Goal: Use online tool/utility: Utilize a website feature to perform a specific function

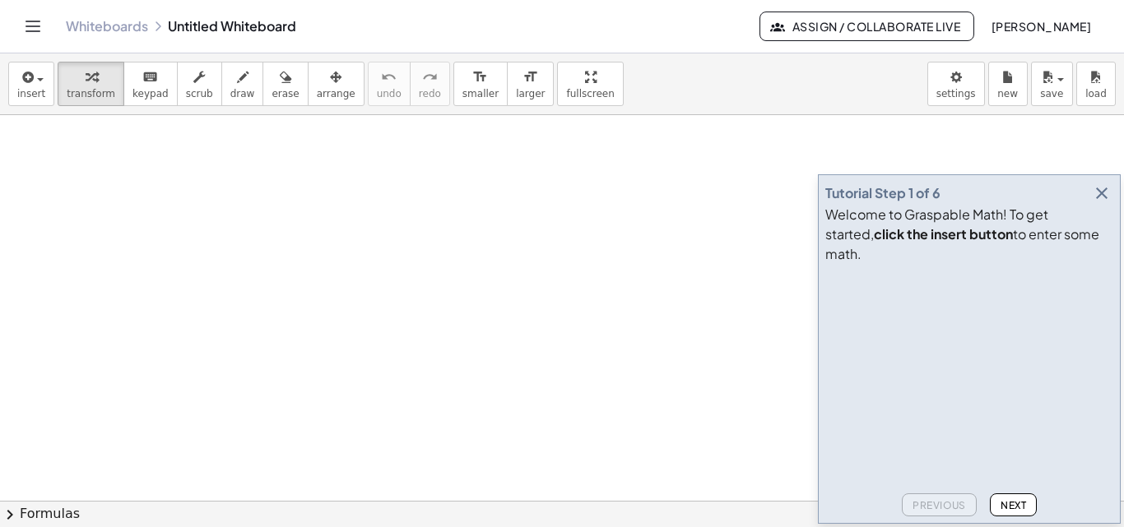
drag, startPoint x: 392, startPoint y: 211, endPoint x: 416, endPoint y: 268, distance: 61.6
drag, startPoint x: 324, startPoint y: 193, endPoint x: 365, endPoint y: 285, distance: 100.9
drag, startPoint x: 405, startPoint y: 266, endPoint x: 418, endPoint y: 253, distance: 18.0
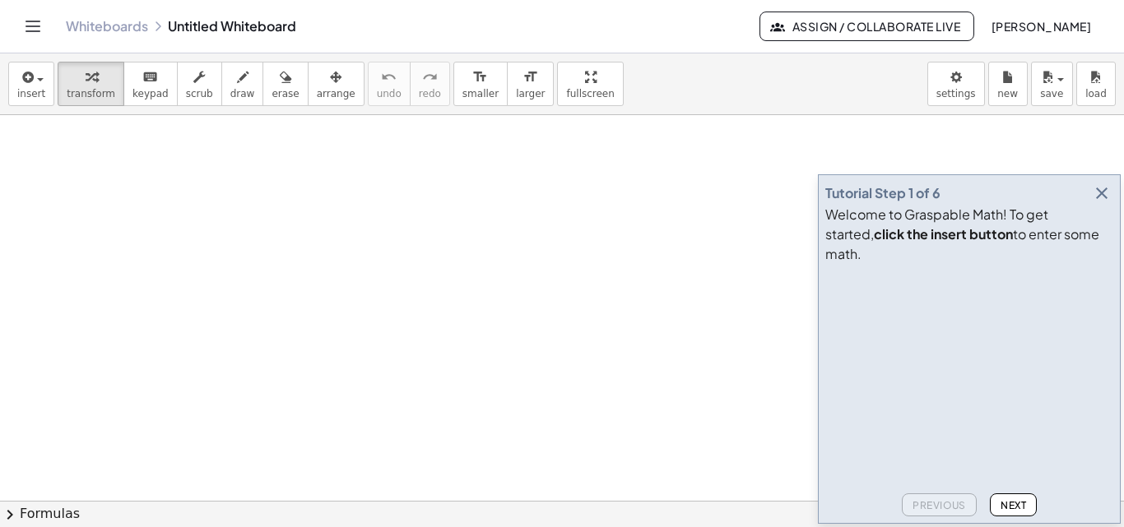
click at [1104, 203] on icon "button" at bounding box center [1102, 193] width 20 height 20
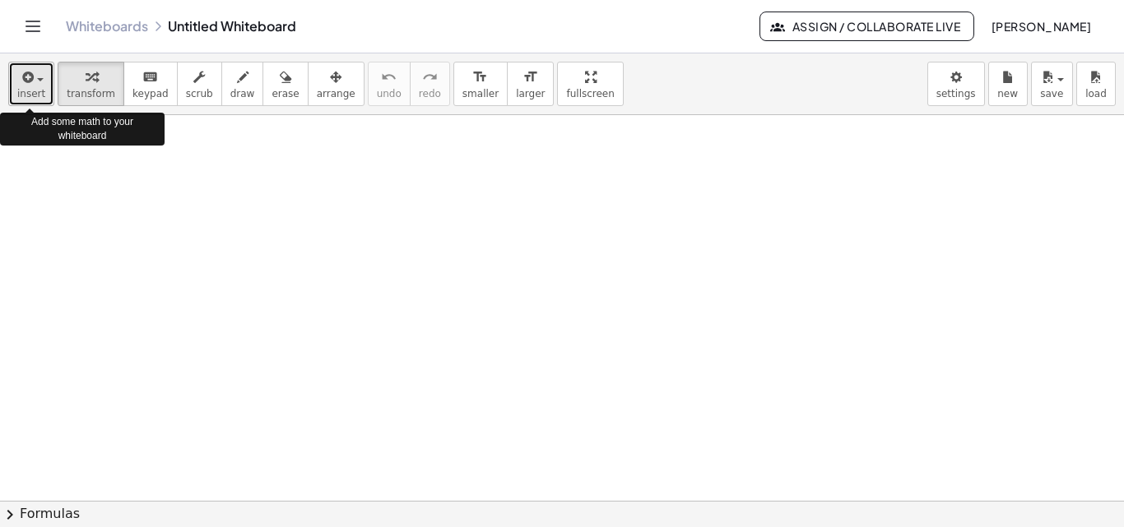
click at [45, 88] on button "insert" at bounding box center [31, 84] width 46 height 44
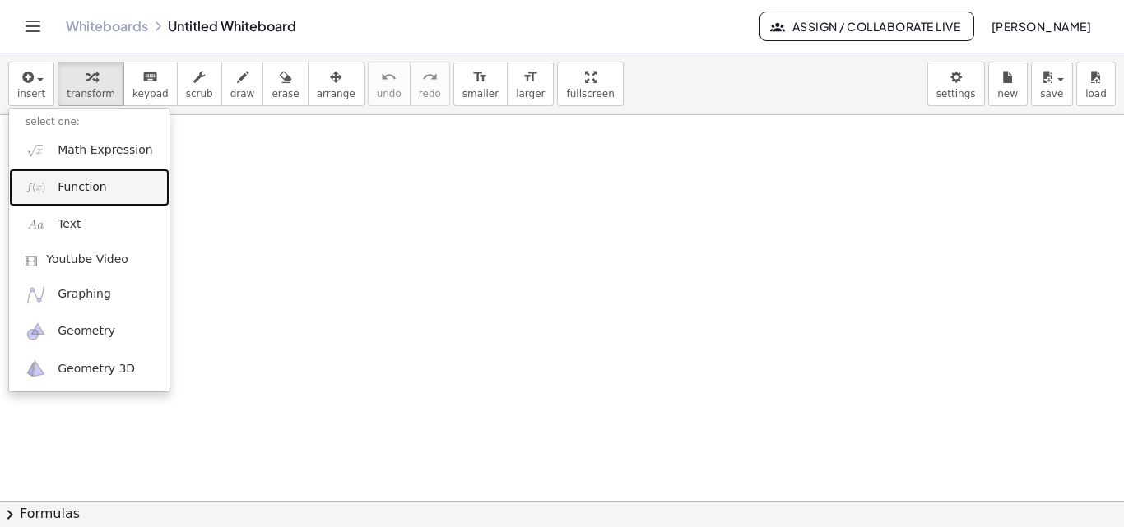
click at [96, 191] on span "Function" at bounding box center [82, 187] width 49 height 16
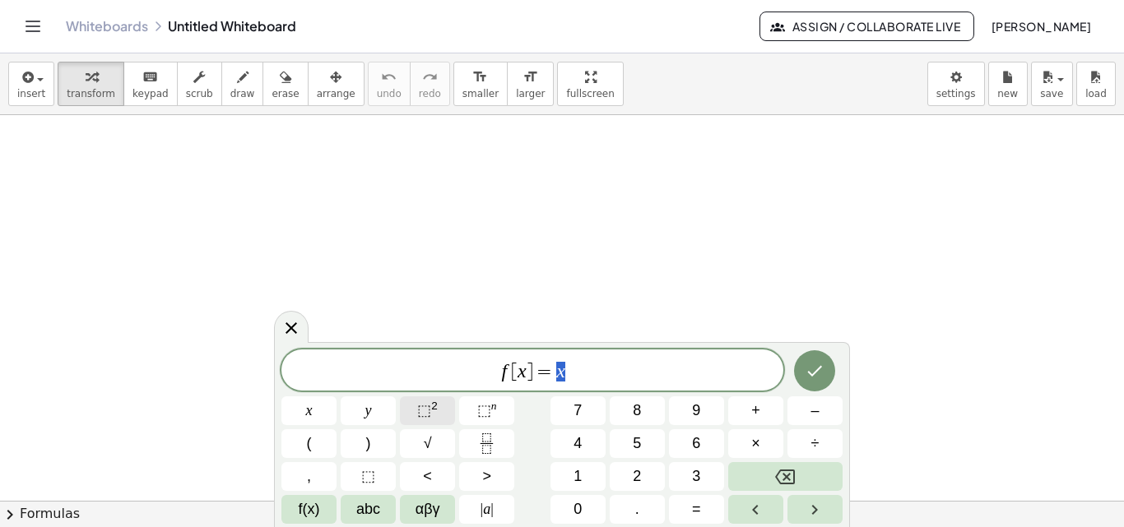
click at [416, 423] on button "⬚ 2" at bounding box center [427, 411] width 55 height 29
click at [309, 419] on span "x" at bounding box center [309, 411] width 7 height 22
click at [416, 415] on button "⬚ 2" at bounding box center [427, 411] width 55 height 29
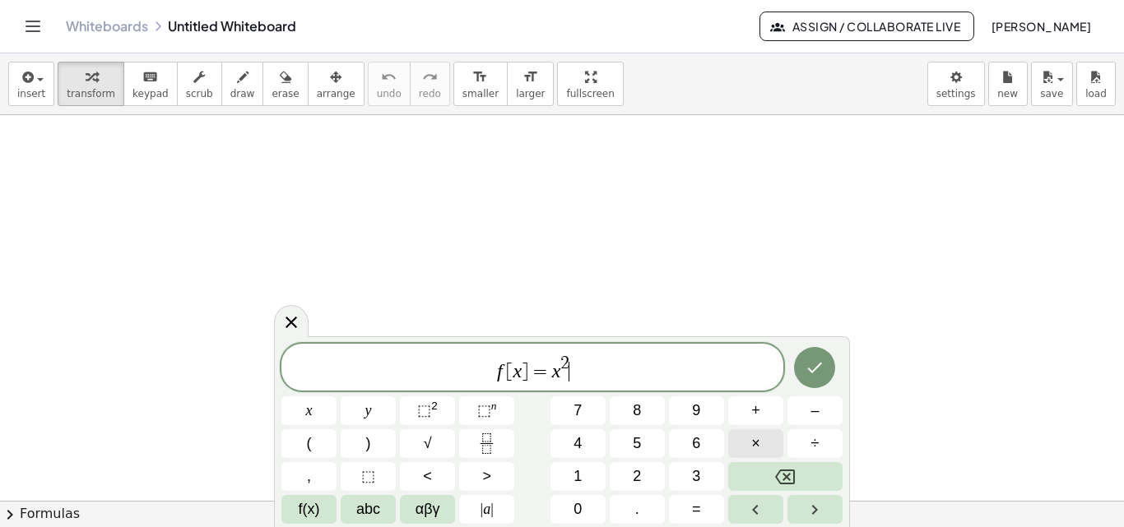
click at [768, 440] on button "×" at bounding box center [755, 443] width 55 height 29
click at [650, 436] on button "5" at bounding box center [637, 443] width 55 height 29
click at [787, 474] on icon "Backspace" at bounding box center [785, 477] width 20 height 20
click at [761, 420] on button "+" at bounding box center [755, 411] width 55 height 29
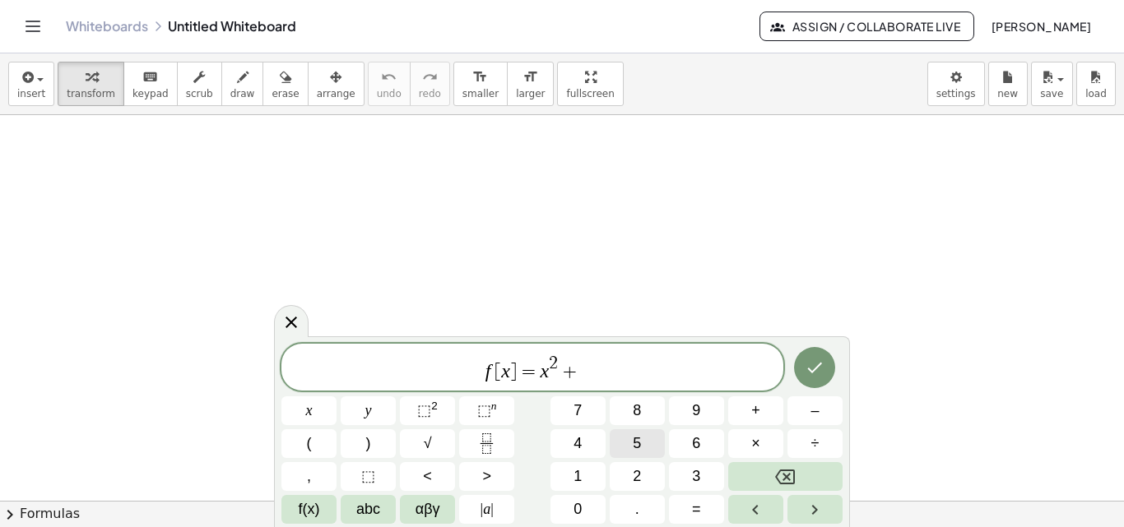
click at [654, 438] on button "5" at bounding box center [637, 443] width 55 height 29
click at [304, 413] on button "x" at bounding box center [308, 411] width 55 height 29
click at [819, 367] on icon "Done" at bounding box center [815, 368] width 15 height 11
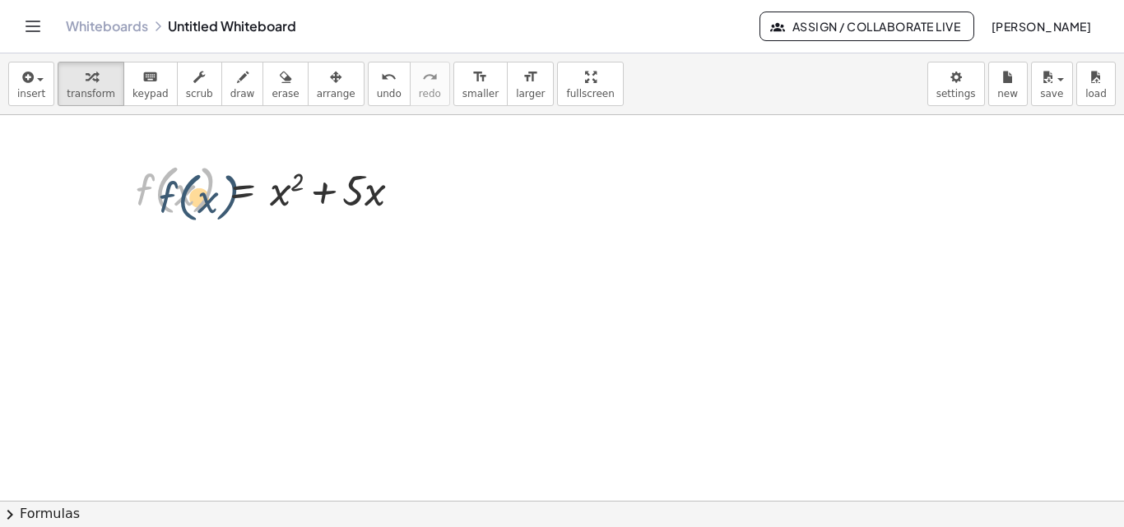
drag, startPoint x: 172, startPoint y: 179, endPoint x: 196, endPoint y: 187, distance: 25.0
click at [196, 187] on div at bounding box center [275, 189] width 295 height 63
drag, startPoint x: 192, startPoint y: 186, endPoint x: 379, endPoint y: 313, distance: 226.4
drag, startPoint x: 287, startPoint y: 189, endPoint x: 497, endPoint y: 207, distance: 210.5
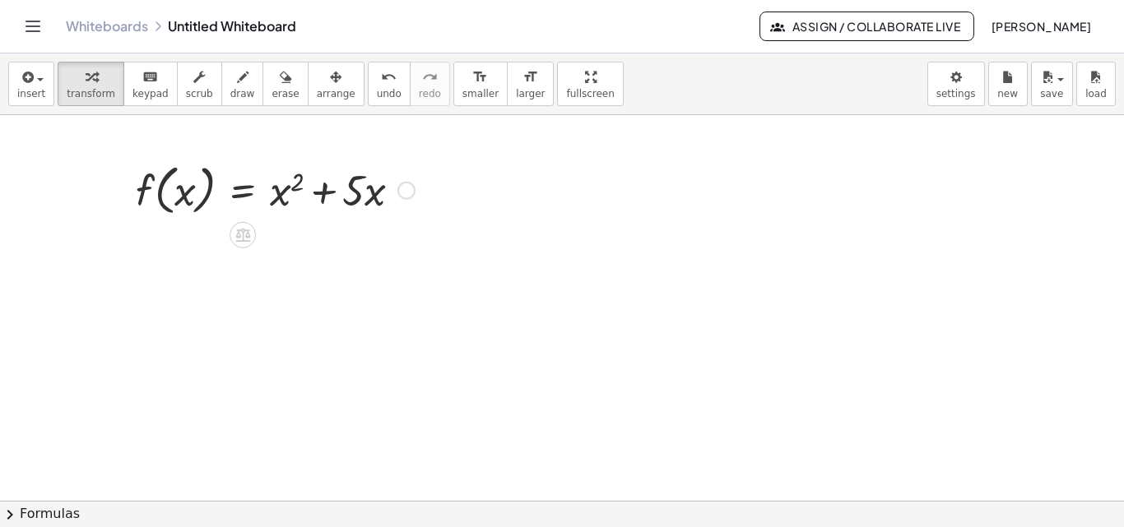
click at [383, 200] on div at bounding box center [275, 189] width 295 height 63
click at [394, 196] on div at bounding box center [275, 189] width 295 height 63
click at [401, 193] on div at bounding box center [406, 191] width 18 height 18
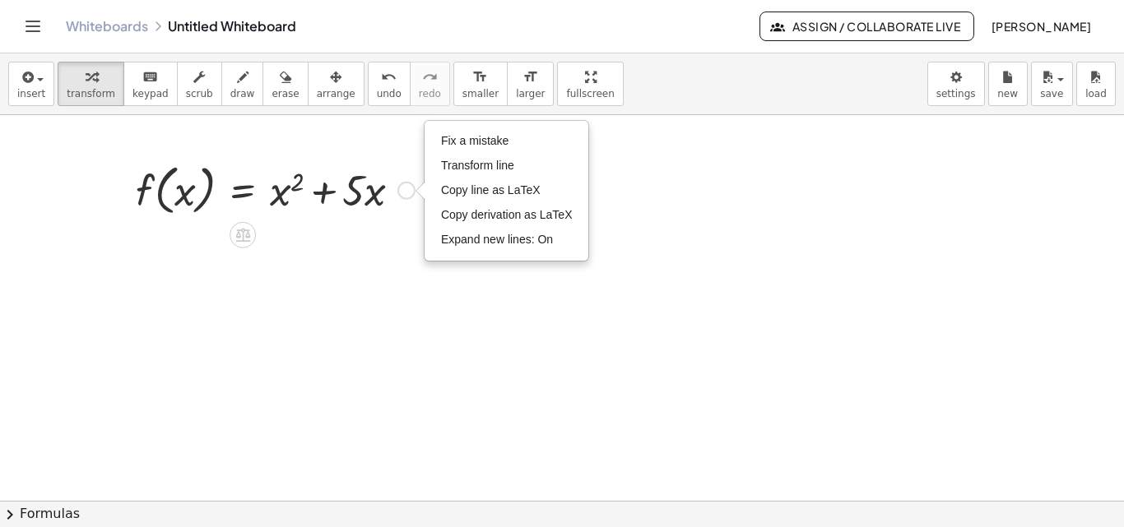
click at [401, 193] on div "Fix a mistake Transform line Copy line as LaTeX Copy derivation as LaTeX Expand…" at bounding box center [406, 191] width 18 height 18
click at [354, 183] on div at bounding box center [275, 189] width 295 height 63
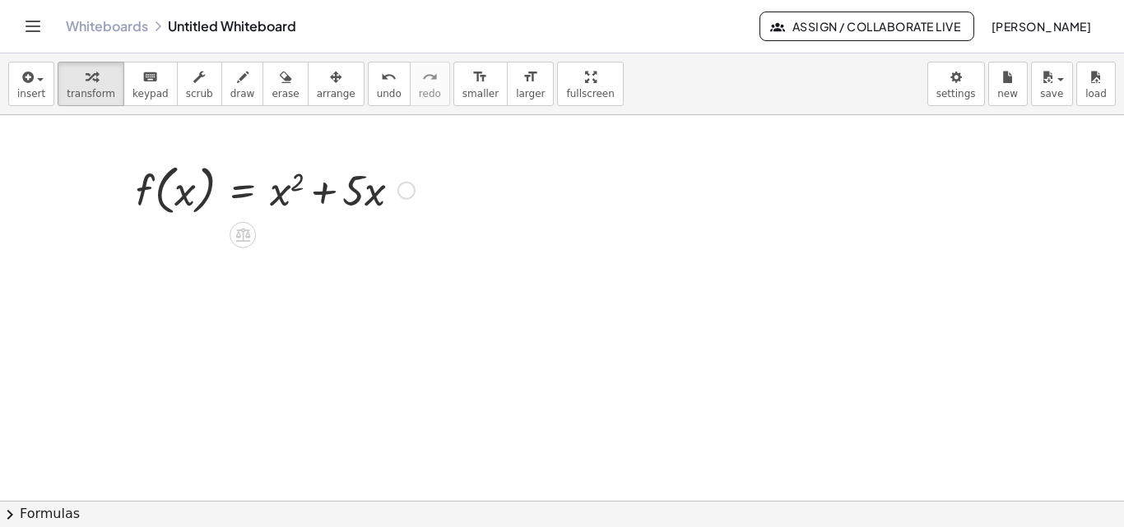
click at [354, 183] on div at bounding box center [275, 189] width 295 height 63
click at [239, 231] on icon at bounding box center [242, 236] width 15 height 14
click at [184, 234] on div "+" at bounding box center [177, 235] width 26 height 26
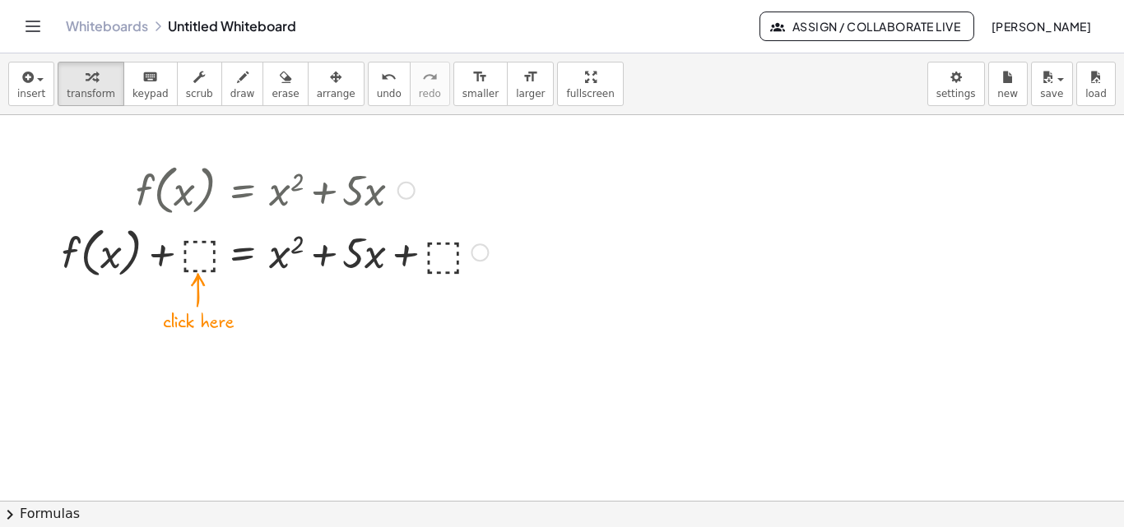
click at [207, 257] on div at bounding box center [274, 251] width 443 height 63
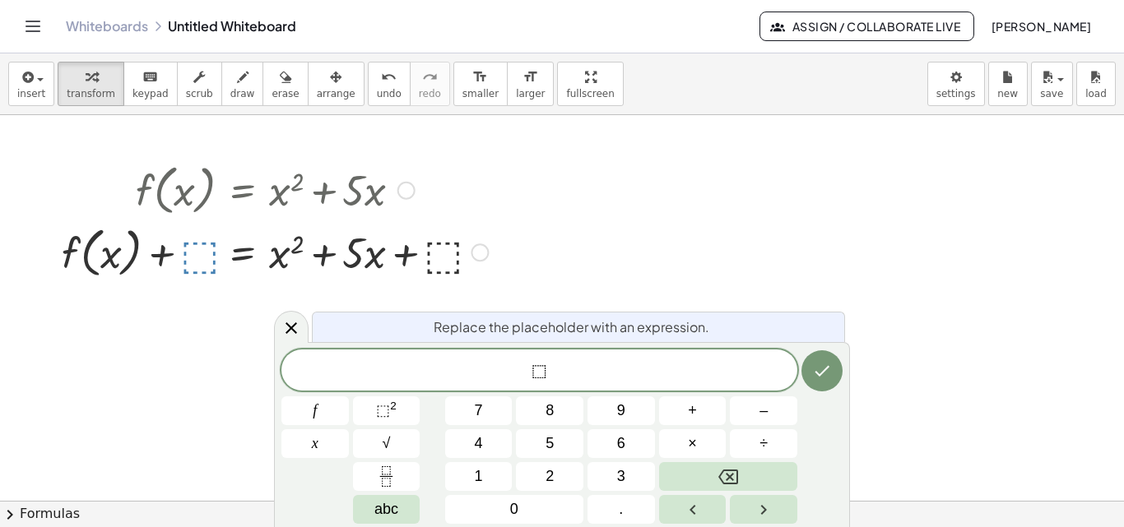
drag, startPoint x: 613, startPoint y: 241, endPoint x: 198, endPoint y: 265, distance: 415.3
drag, startPoint x: 198, startPoint y: 265, endPoint x: 146, endPoint y: 265, distance: 51.8
click at [146, 265] on div at bounding box center [274, 251] width 443 height 63
drag, startPoint x: 485, startPoint y: 248, endPoint x: 465, endPoint y: 259, distance: 23.2
click at [465, 259] on div at bounding box center [274, 251] width 443 height 63
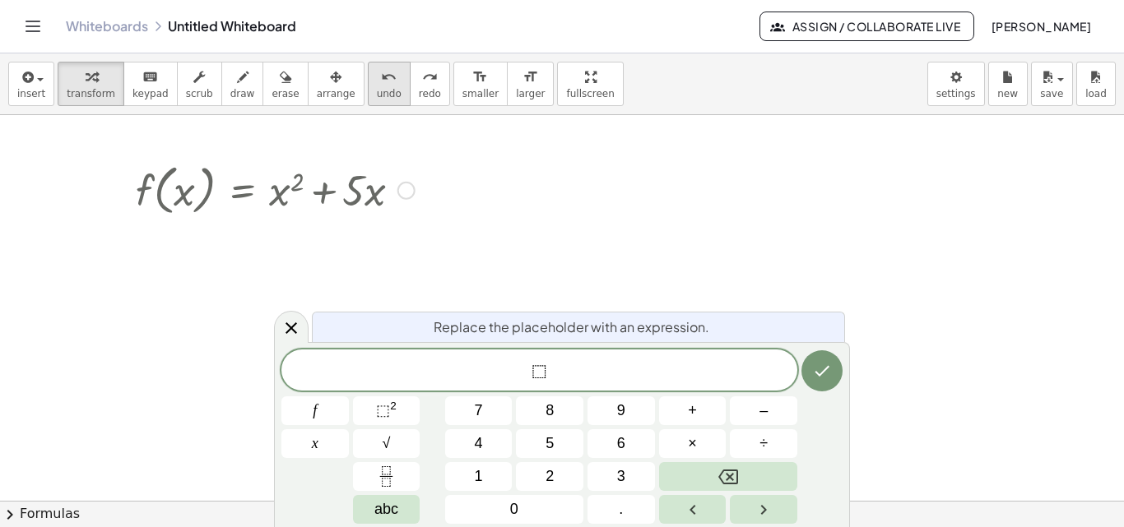
click at [368, 96] on button "undo undo" at bounding box center [389, 84] width 43 height 44
click at [426, 200] on div at bounding box center [274, 189] width 443 height 63
click at [279, 197] on div at bounding box center [274, 189] width 443 height 63
click at [297, 321] on icon at bounding box center [291, 328] width 20 height 20
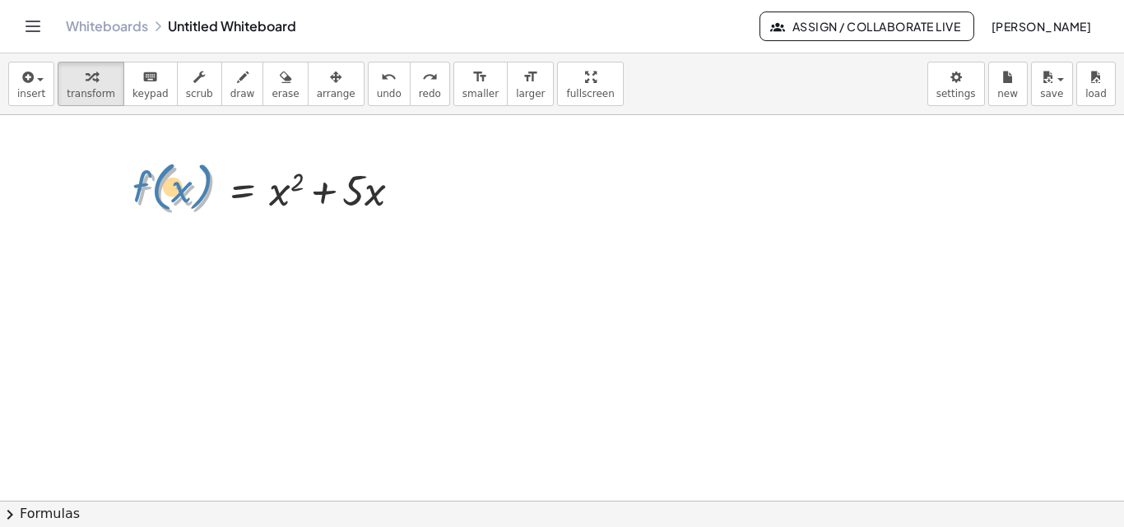
click at [155, 193] on div at bounding box center [274, 189] width 443 height 63
click at [87, 88] on span "transform" at bounding box center [91, 94] width 49 height 12
drag, startPoint x: 192, startPoint y: 187, endPoint x: 254, endPoint y: 202, distance: 64.5
click at [260, 205] on div at bounding box center [274, 189] width 443 height 63
click at [186, 95] on span "scrub" at bounding box center [199, 94] width 27 height 12
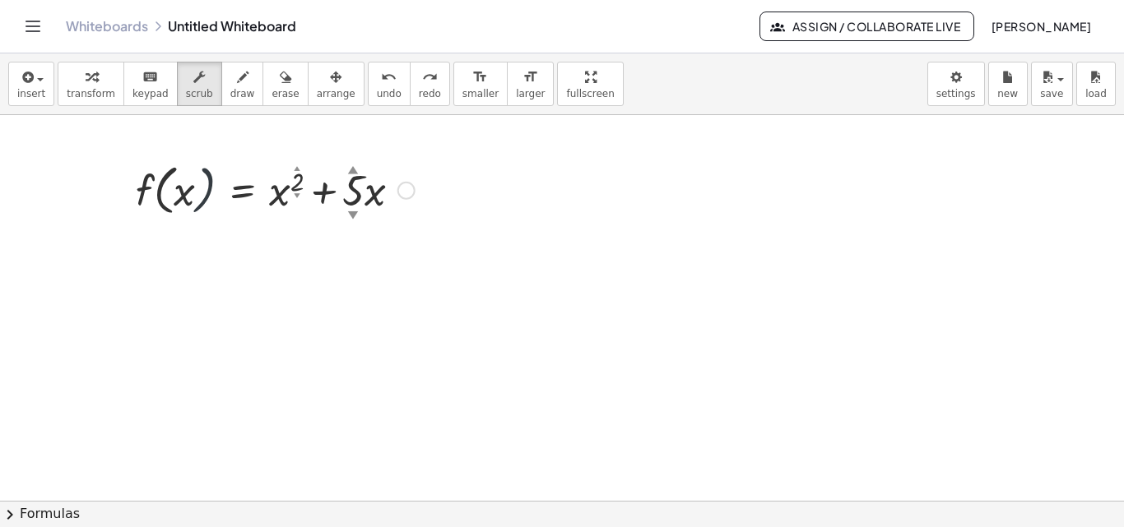
click at [214, 188] on div at bounding box center [274, 189] width 443 height 63
drag, startPoint x: 242, startPoint y: 197, endPoint x: 250, endPoint y: 202, distance: 9.2
click at [243, 197] on div at bounding box center [274, 189] width 443 height 63
click at [397, 202] on div at bounding box center [274, 189] width 443 height 63
click at [348, 170] on div "▲" at bounding box center [353, 169] width 11 height 15
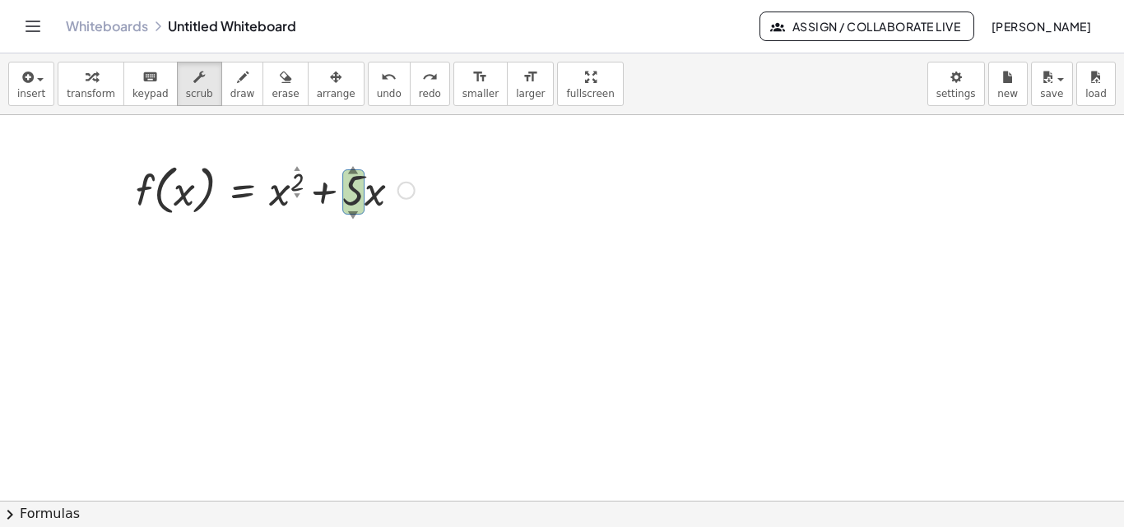
click at [348, 170] on div "▲" at bounding box center [353, 169] width 11 height 15
click at [346, 167] on div at bounding box center [274, 189] width 443 height 63
click at [355, 210] on div "▼" at bounding box center [353, 214] width 11 height 15
drag, startPoint x: 350, startPoint y: 212, endPoint x: 309, endPoint y: 190, distance: 46.8
click at [348, 214] on div "▼" at bounding box center [353, 214] width 11 height 15
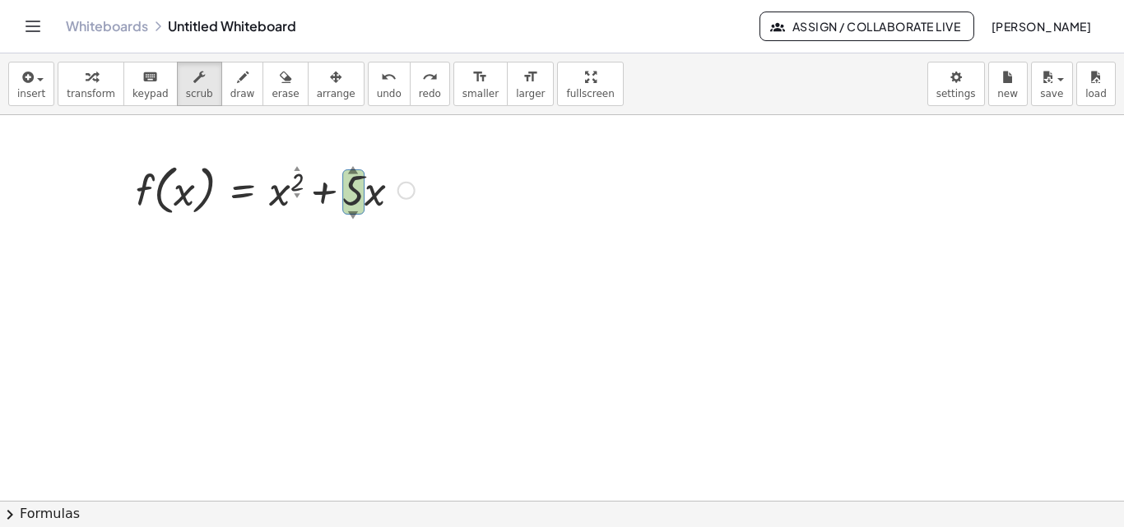
click at [243, 191] on div "f ( , x ) = + x 2 ▲ ▼ + · 5 ▲ ▼ · x" at bounding box center [243, 191] width 0 height 0
click at [299, 165] on div "▲" at bounding box center [297, 169] width 7 height 9
click at [305, 197] on div at bounding box center [274, 189] width 443 height 63
click at [411, 193] on div at bounding box center [406, 191] width 18 height 18
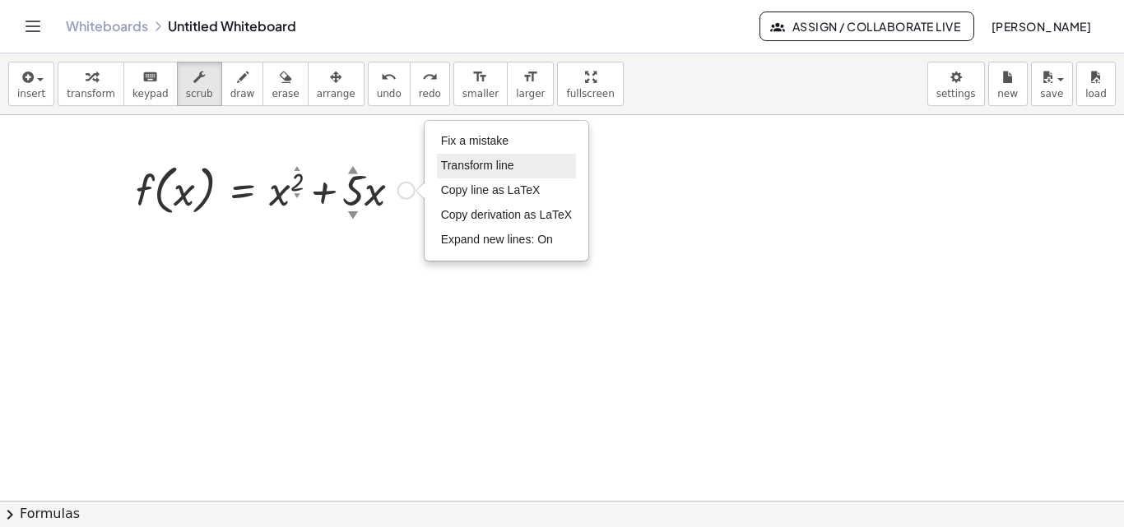
click at [471, 167] on span "Transform line" at bounding box center [477, 165] width 73 height 13
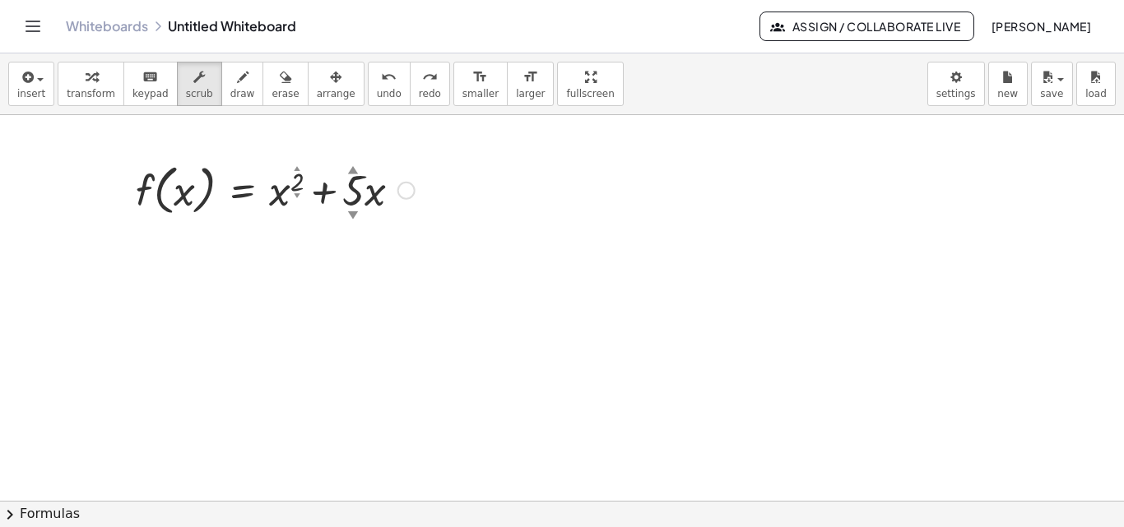
click at [411, 188] on div "Fix a mistake Transform line Copy line as LaTeX Copy derivation as LaTeX Expand…" at bounding box center [406, 191] width 18 height 18
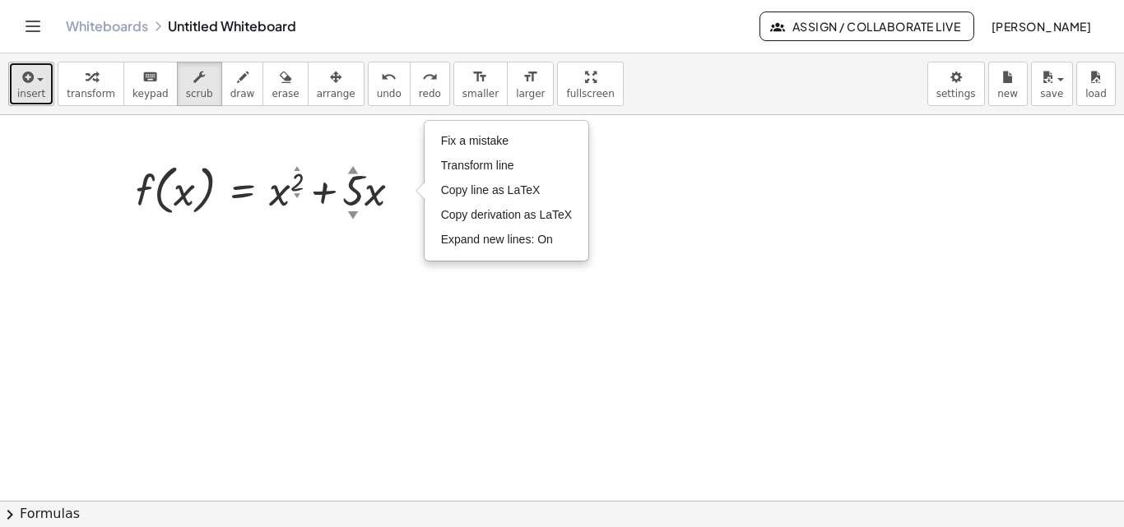
click at [29, 94] on span "insert" at bounding box center [31, 94] width 28 height 12
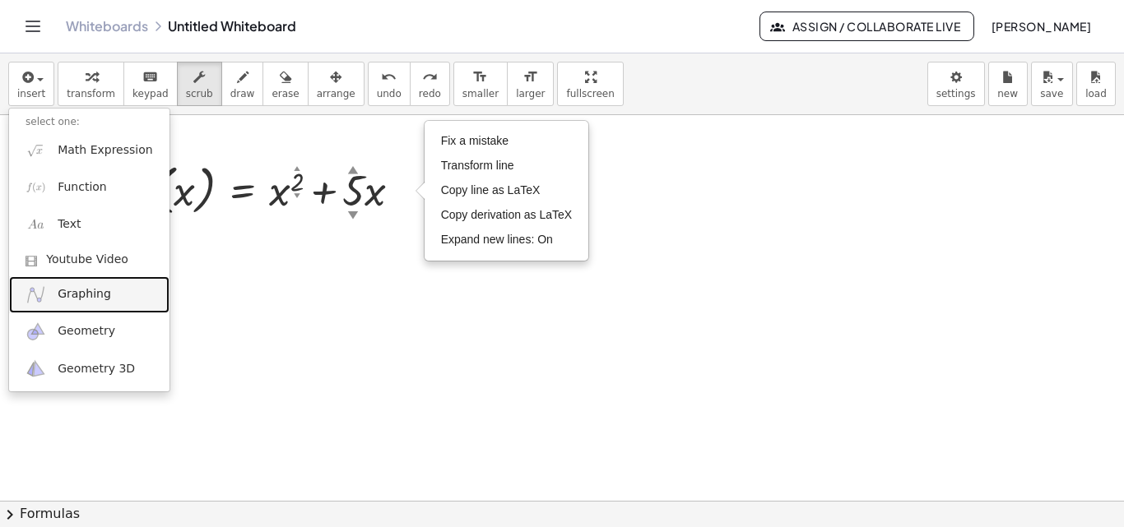
click at [99, 288] on span "Graphing" at bounding box center [84, 294] width 53 height 16
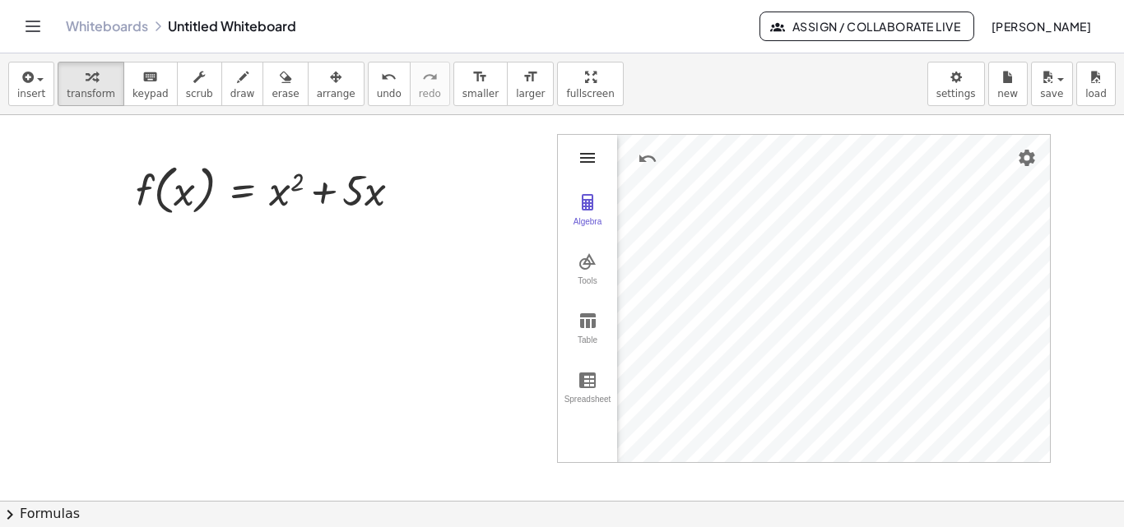
click at [583, 163] on img "Graphing Calculator" at bounding box center [588, 158] width 20 height 20
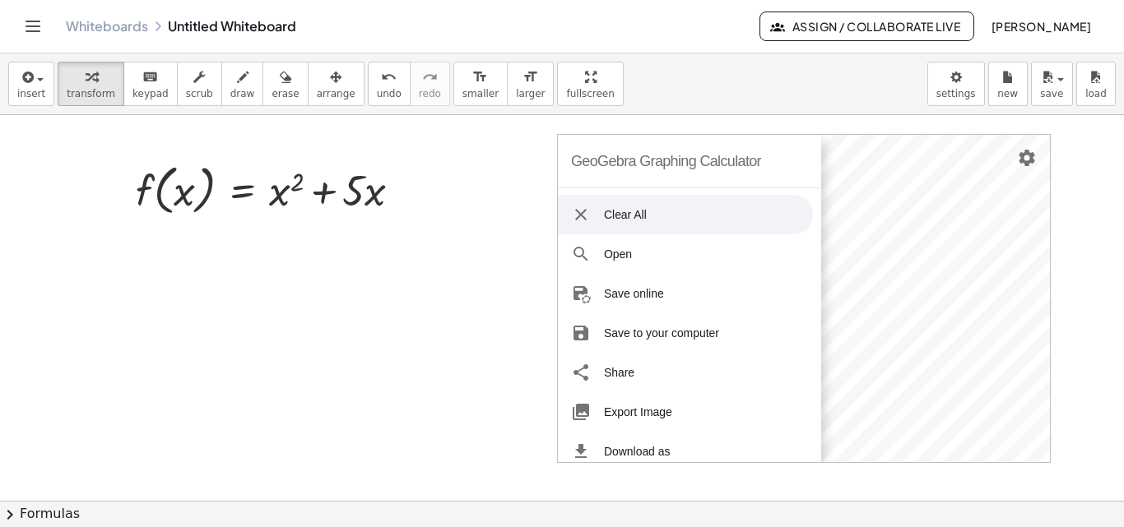
click at [579, 160] on div "GeoGebra Graphing Calculator" at bounding box center [666, 161] width 190 height 53
click at [604, 166] on div "GeoGebra Graphing Calculator" at bounding box center [666, 161] width 190 height 53
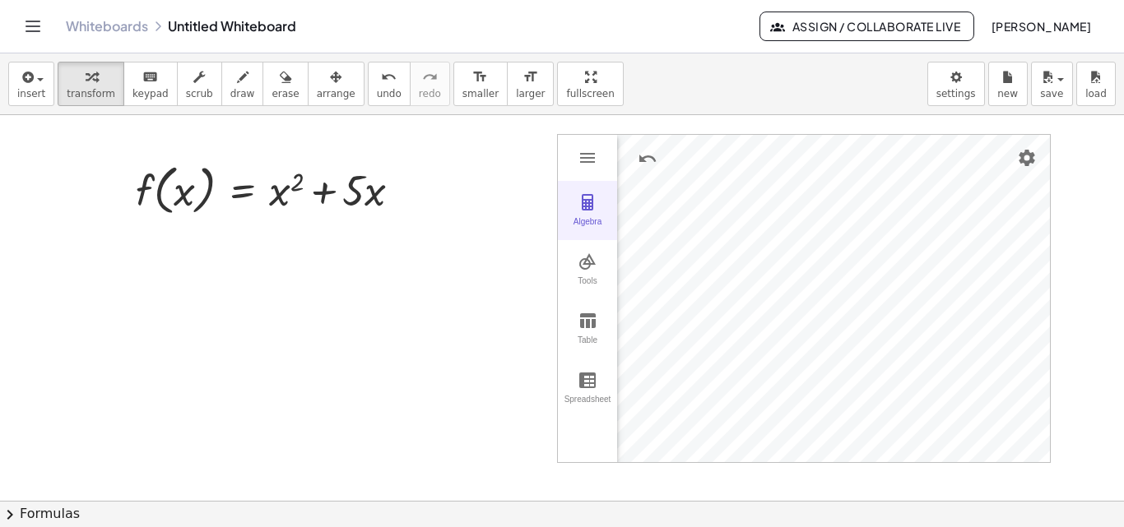
click at [578, 219] on div "Algebra" at bounding box center [587, 228] width 53 height 23
click at [646, 253] on div "Algebra" at bounding box center [657, 230] width 81 height 194
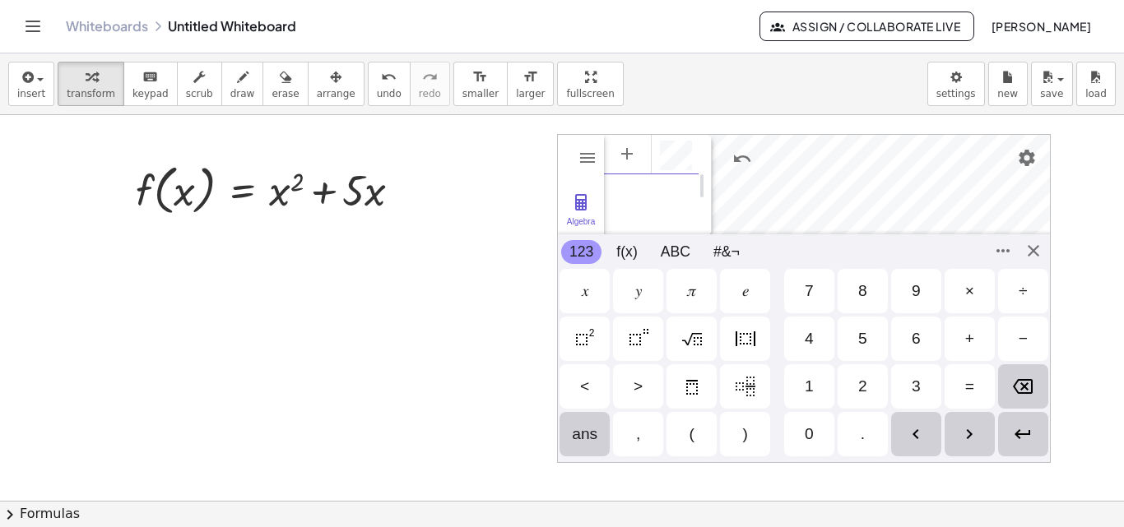
scroll to position [9, 0]
click at [369, 207] on div at bounding box center [274, 189] width 443 height 63
drag, startPoint x: 375, startPoint y: 193, endPoint x: 388, endPoint y: 201, distance: 14.4
click at [388, 201] on div at bounding box center [274, 189] width 443 height 63
drag, startPoint x: 377, startPoint y: 197, endPoint x: 673, endPoint y: 154, distance: 299.3
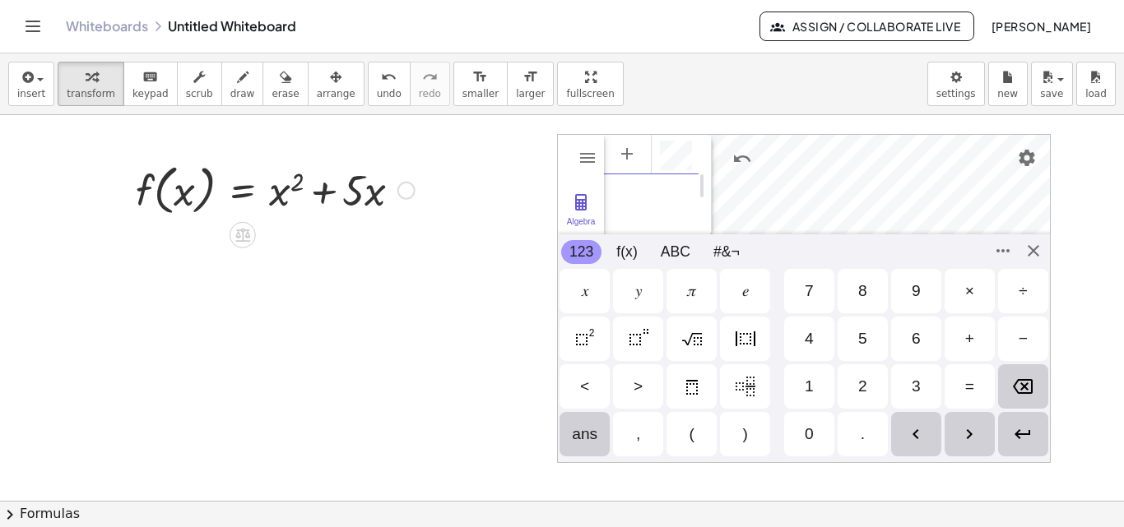
click at [343, 210] on div at bounding box center [274, 189] width 443 height 63
click at [406, 196] on div "Fix a mistake Transform line Copy line as LaTeX Copy derivation as LaTeX Expand…" at bounding box center [406, 191] width 18 height 18
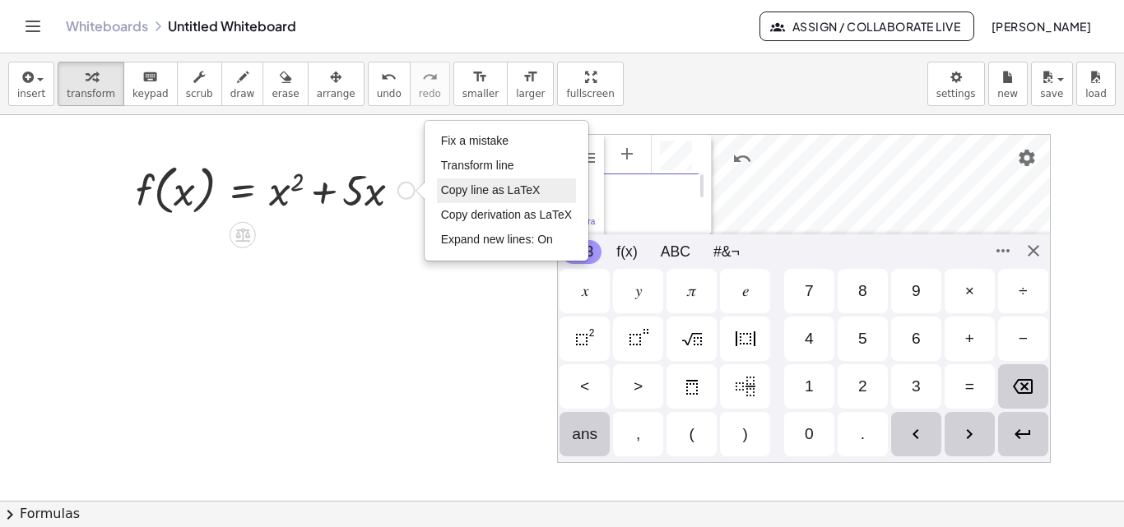
click at [485, 191] on span "Copy line as LaTeX" at bounding box center [491, 189] width 100 height 13
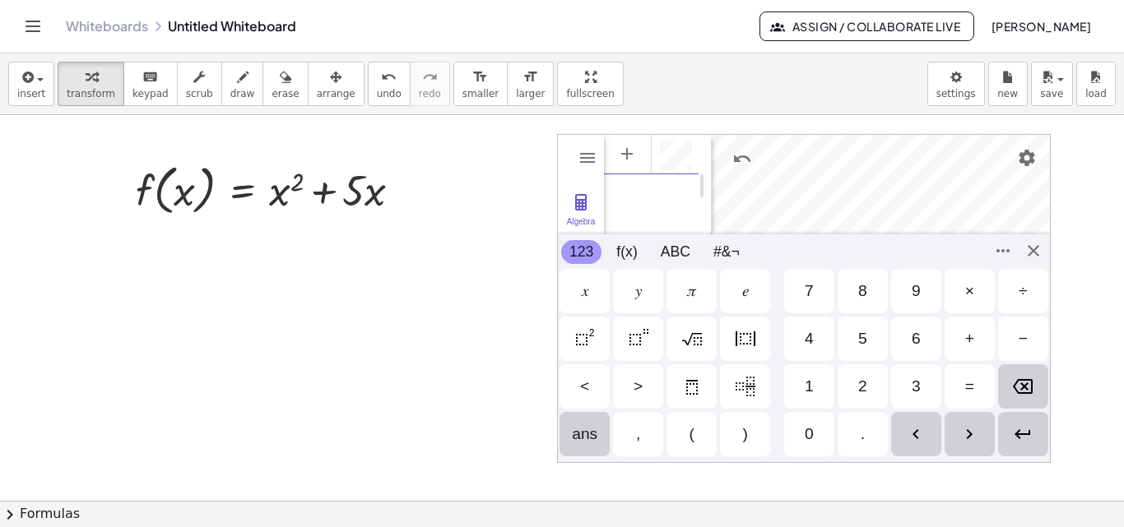
paste textarea "**********"
type textarea "**********"
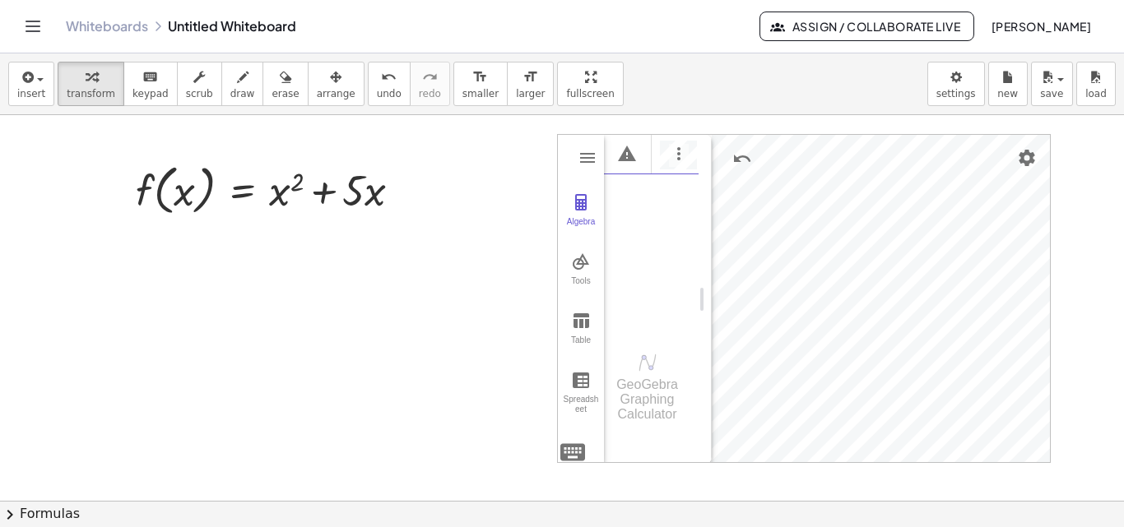
scroll to position [0, 0]
click at [324, 188] on div at bounding box center [274, 189] width 443 height 63
click at [405, 185] on div "Copied done" at bounding box center [406, 191] width 18 height 18
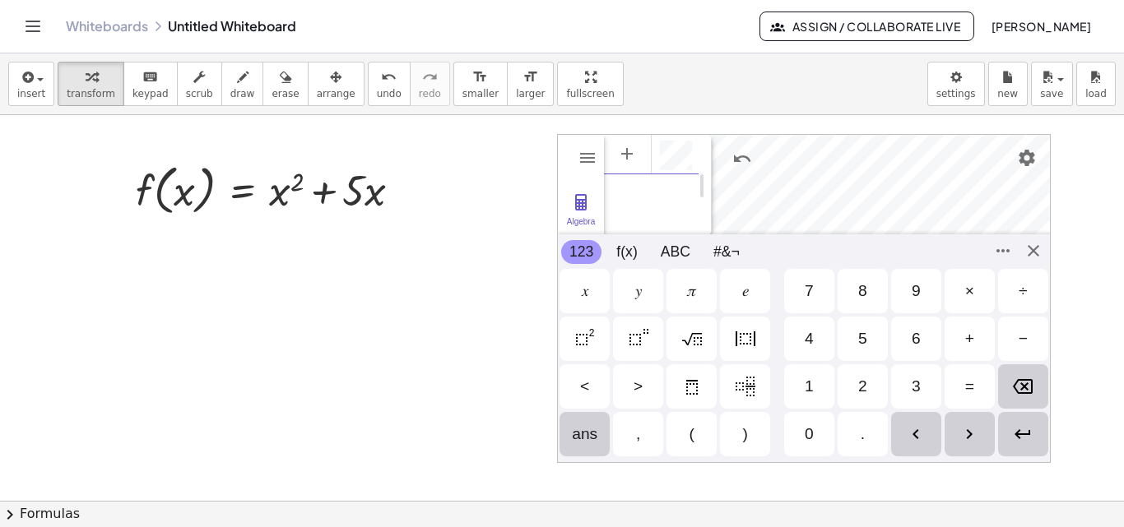
drag, startPoint x: 675, startPoint y: 202, endPoint x: 686, endPoint y: 311, distance: 109.9
click at [686, 311] on div "**********" at bounding box center [651, 299] width 95 height 329
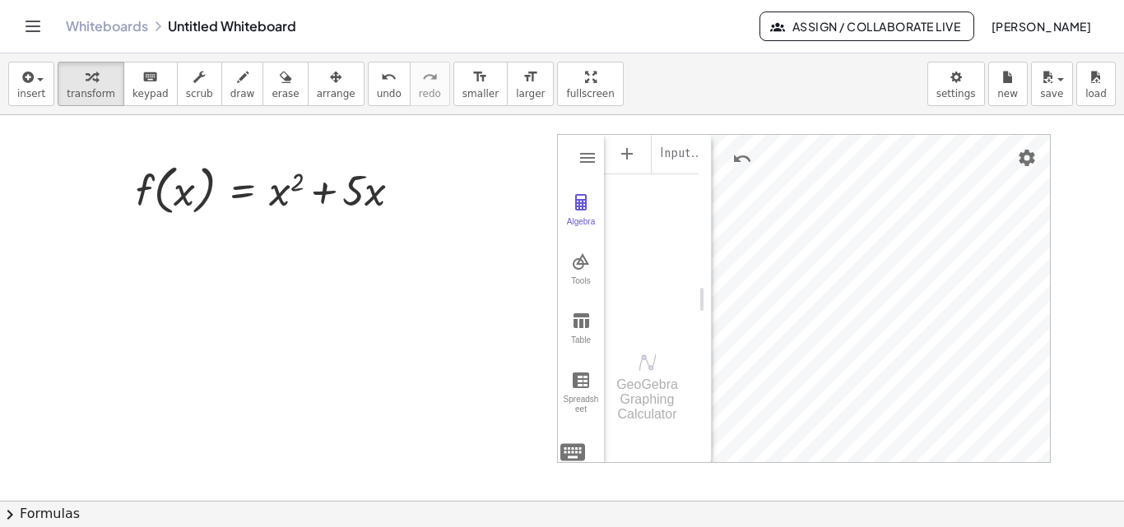
drag, startPoint x: 594, startPoint y: 152, endPoint x: 629, endPoint y: 235, distance: 90.0
click at [629, 235] on div "**********" at bounding box center [804, 298] width 494 height 329
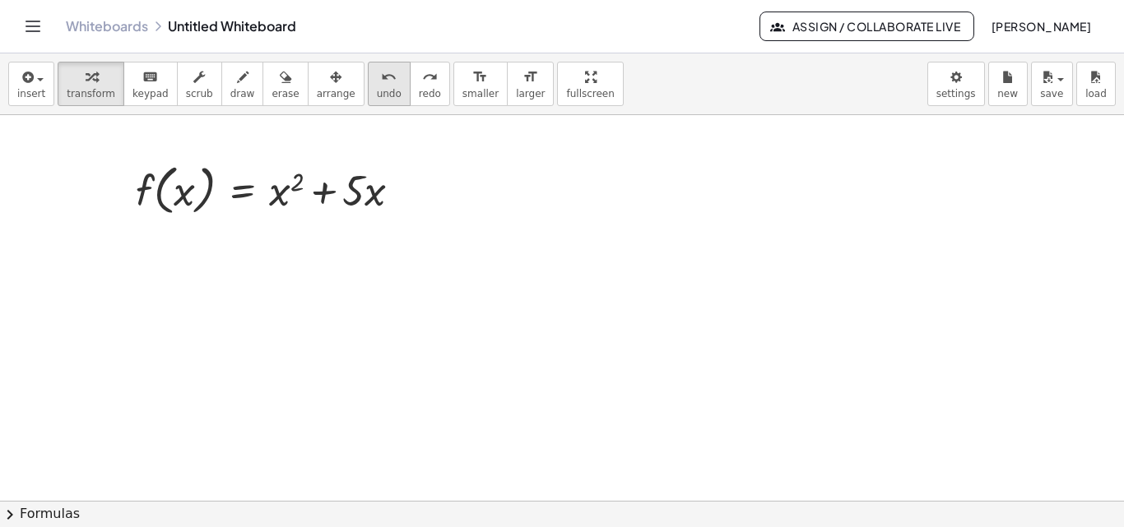
click at [377, 88] on span "undo" at bounding box center [389, 94] width 25 height 12
click at [21, 83] on icon "button" at bounding box center [26, 77] width 15 height 20
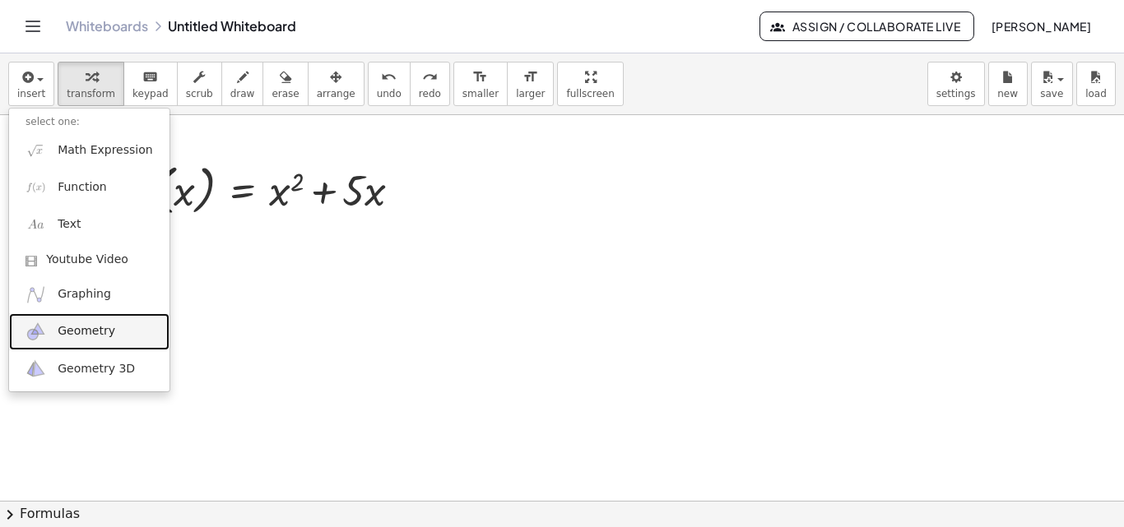
click at [91, 321] on link "Geometry" at bounding box center [89, 331] width 160 height 37
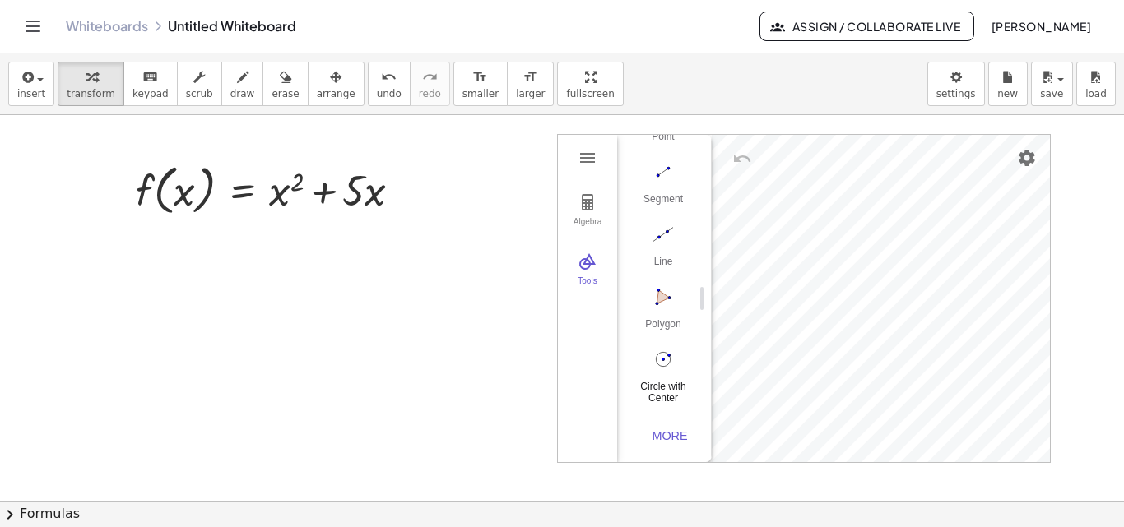
click at [661, 347] on img "Circle with Center through Point. Select center point, then point on circle" at bounding box center [663, 359] width 66 height 26
click at [658, 304] on button "Polygon" at bounding box center [663, 312] width 66 height 59
click at [652, 318] on div "Polygon" at bounding box center [663, 329] width 66 height 23
click at [592, 170] on button "Geometry" at bounding box center [588, 158] width 30 height 30
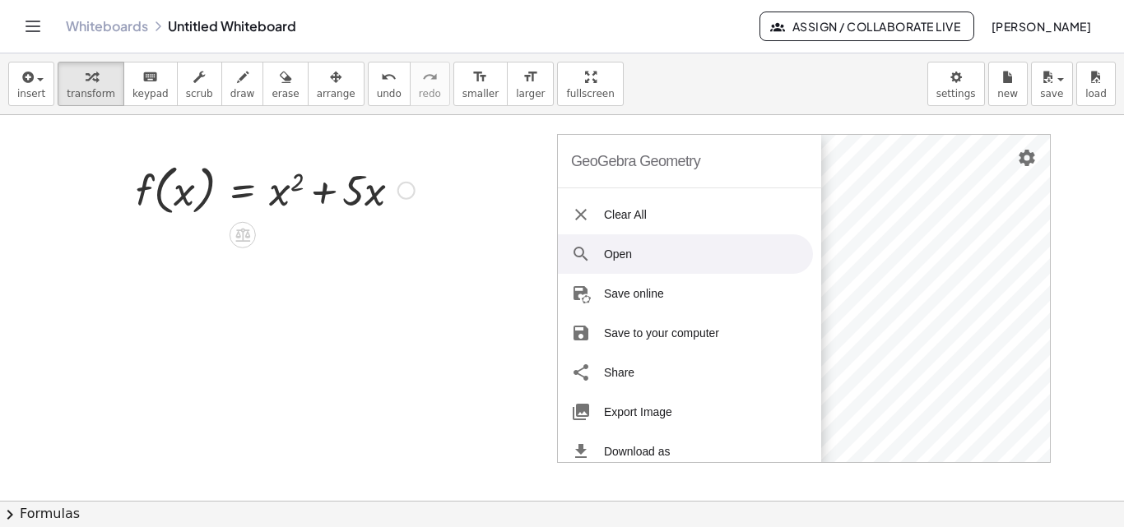
click at [430, 226] on div "f ( , x ) = + x 2 + · 5 · x Fix a mistake Transform line Copy line as LaTeX Cop…" at bounding box center [268, 220] width 463 height 132
click at [377, 75] on div "undo" at bounding box center [389, 77] width 25 height 20
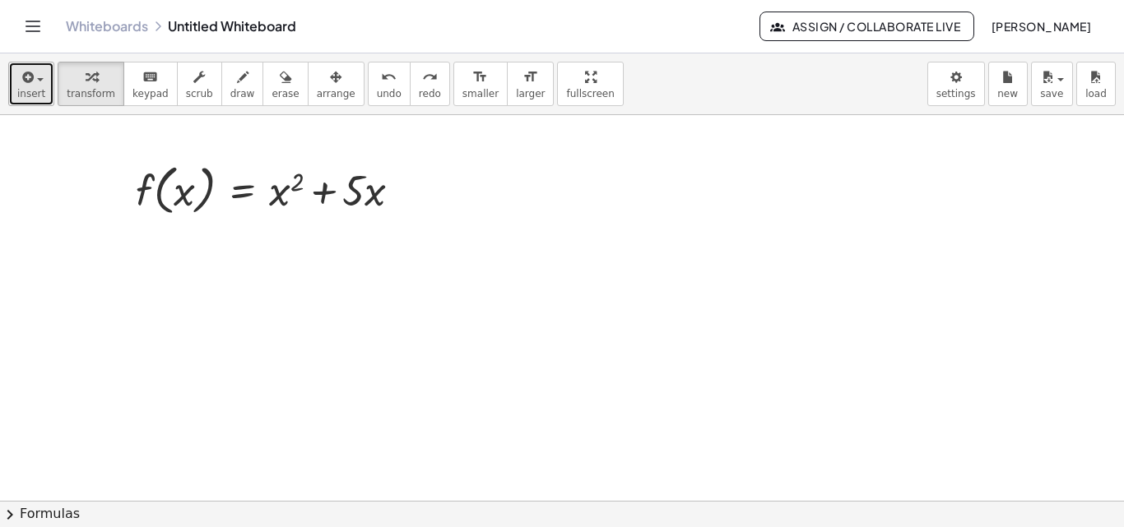
click at [26, 91] on span "insert" at bounding box center [31, 94] width 28 height 12
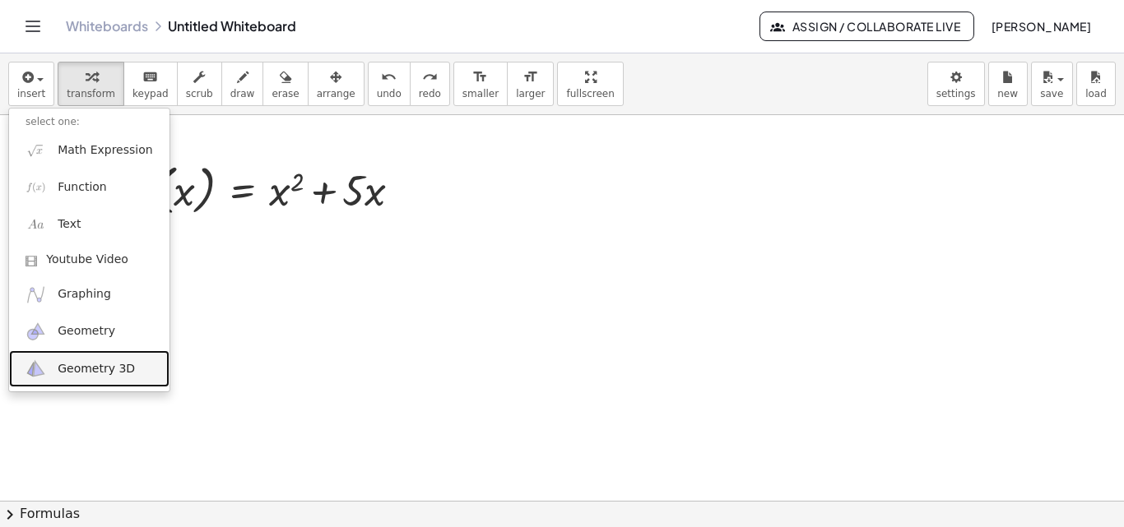
click at [111, 365] on span "Geometry 3D" at bounding box center [96, 369] width 77 height 16
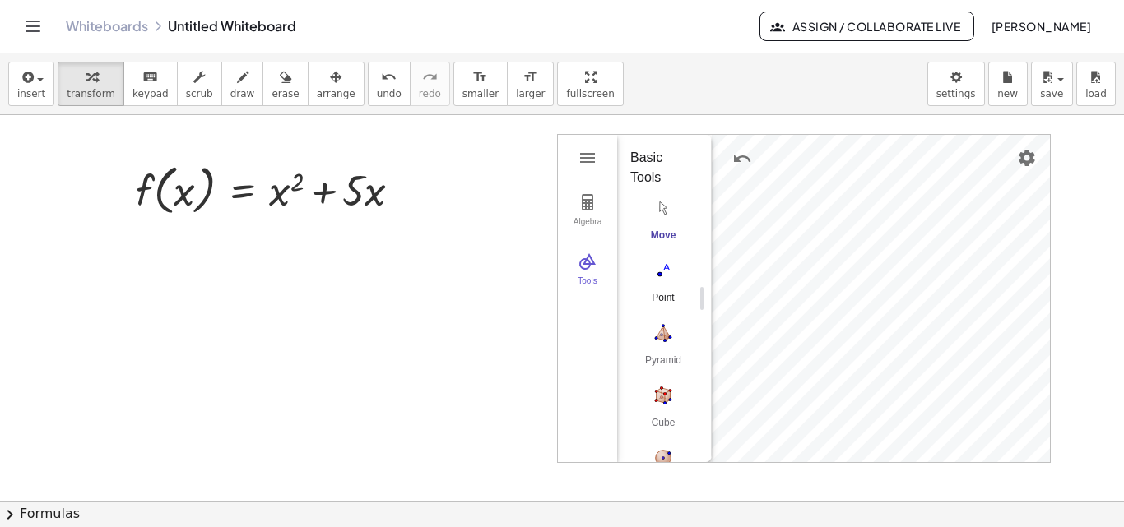
click at [665, 285] on button "Point" at bounding box center [663, 286] width 66 height 59
click at [652, 282] on img "Point. Select position or line, function, or curve" at bounding box center [663, 271] width 66 height 26
click at [649, 217] on img "Move. Drag or select object" at bounding box center [663, 208] width 66 height 26
click at [663, 276] on img "Point. Select position or line, function, or curve" at bounding box center [663, 271] width 66 height 26
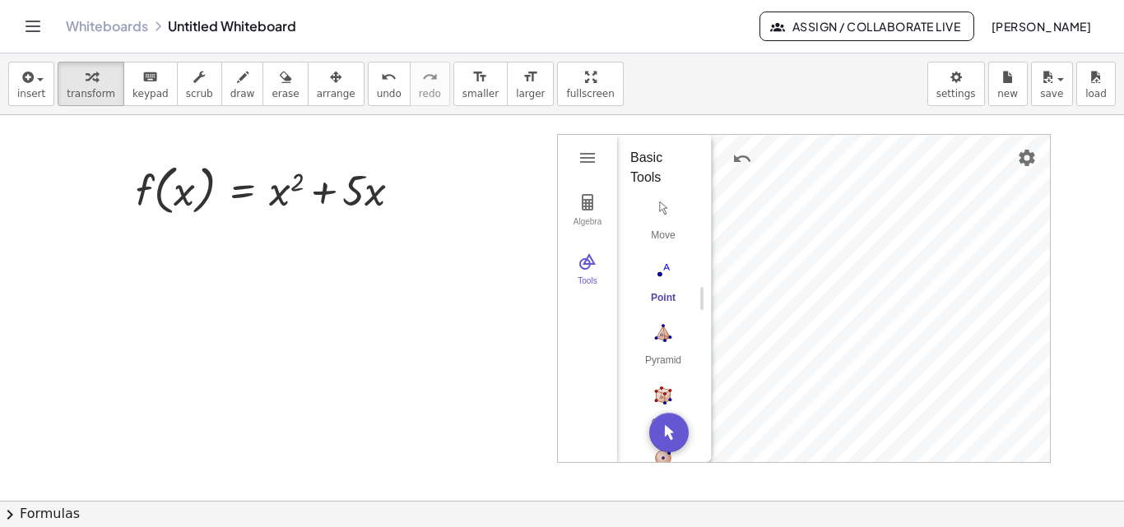
click at [645, 262] on img "Point. Select position or line, function, or curve" at bounding box center [663, 271] width 66 height 26
click at [671, 276] on img "Point. Select position or line, function, or curve" at bounding box center [663, 271] width 66 height 26
click at [673, 327] on img "Pyramid. Select a polygon for bottom, then select top point" at bounding box center [663, 333] width 66 height 26
click at [680, 335] on img "Pyramid. Select a polygon for bottom, then select top point" at bounding box center [663, 333] width 66 height 26
click at [658, 342] on img "Pyramid. Select a polygon for bottom, then select top point" at bounding box center [663, 333] width 66 height 26
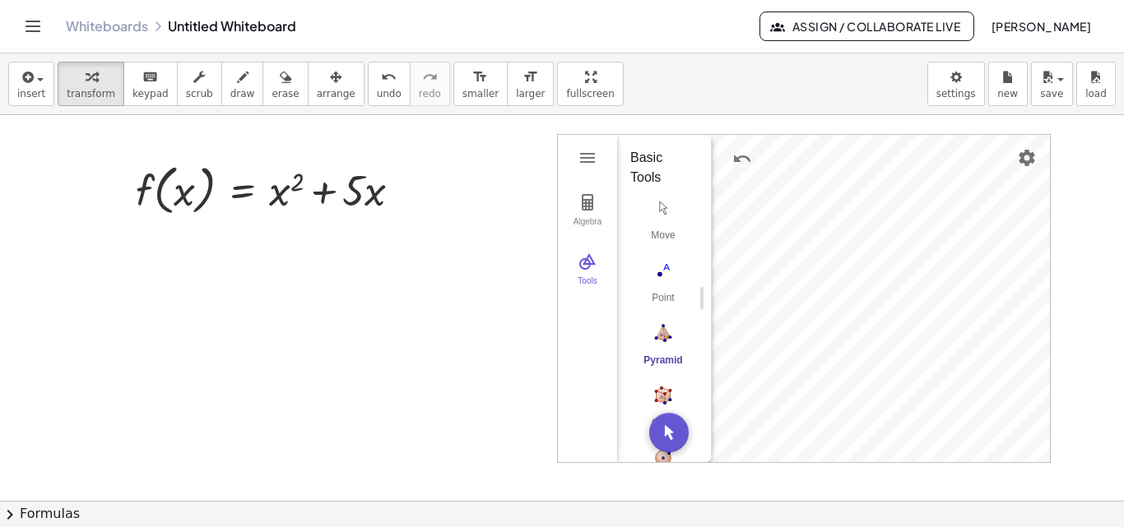
click at [658, 342] on img "Pyramid. Select a polygon for bottom, then select top point" at bounding box center [663, 333] width 66 height 26
click at [663, 238] on div "Move" at bounding box center [663, 241] width 66 height 23
click at [666, 347] on button "Pyramid" at bounding box center [663, 348] width 66 height 59
click at [663, 224] on button "Move" at bounding box center [663, 223] width 66 height 59
click at [665, 346] on button "Pyramid" at bounding box center [663, 348] width 66 height 59
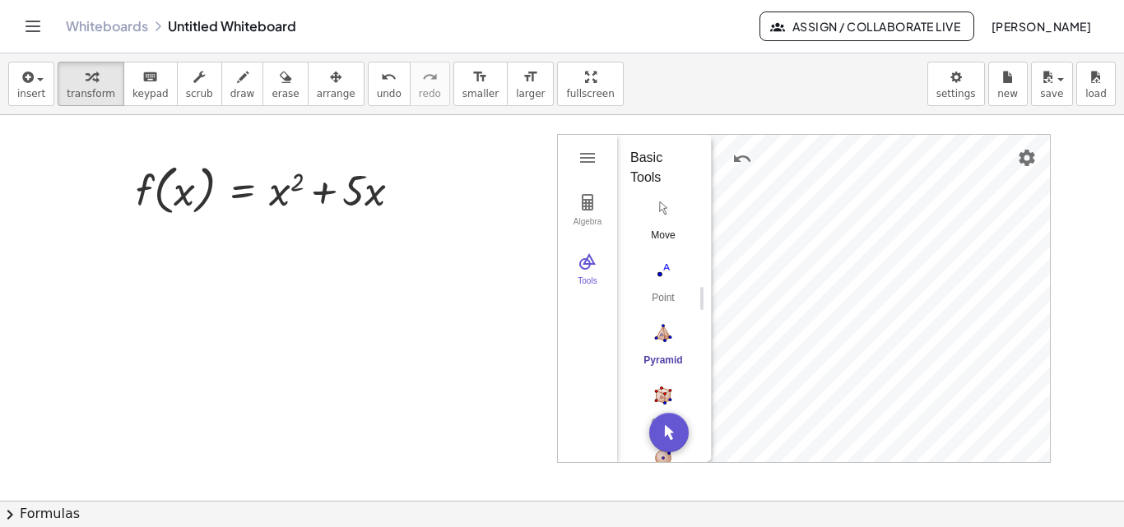
click at [666, 215] on img "Move. Drag or select object" at bounding box center [663, 208] width 66 height 26
click at [634, 462] on div "Algebra Tools A = (0.57, 0.26, 0) B = (1.72, 1.01, 0) C = (0.37, 1.66, 0) D = (…" at bounding box center [804, 298] width 492 height 327
click at [34, 70] on div "button" at bounding box center [31, 77] width 28 height 20
